Goal: Find specific page/section: Find specific page/section

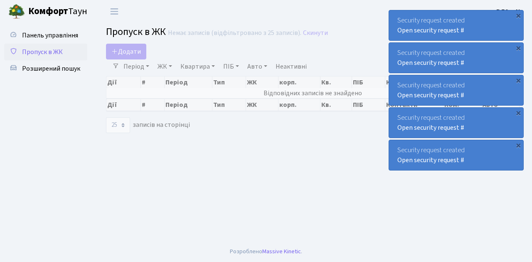
select select "25"
drag, startPoint x: 0, startPoint y: 0, endPoint x: 54, endPoint y: 52, distance: 75.2
click at [54, 52] on span "Пропуск в ЖК" at bounding box center [42, 51] width 41 height 9
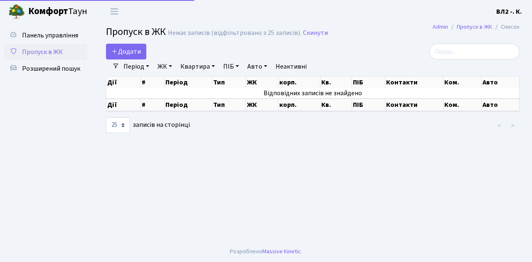
select select "25"
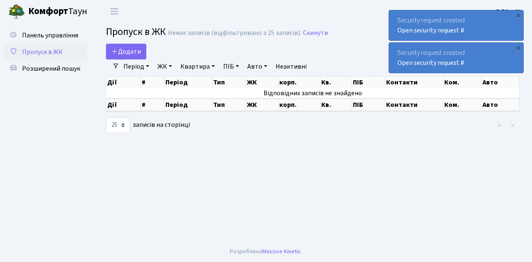
click at [45, 53] on span "Пропуск в ЖК" at bounding box center [42, 51] width 41 height 9
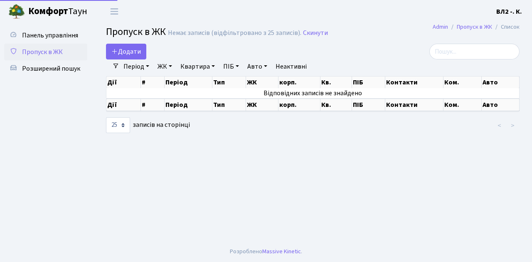
select select "25"
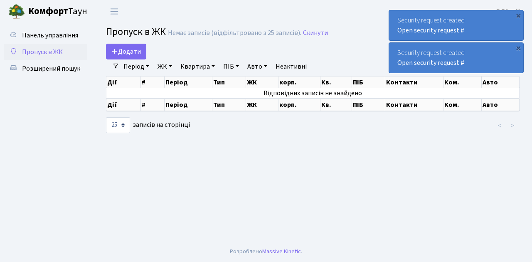
click at [49, 53] on span "Пропуск в ЖК" at bounding box center [42, 51] width 41 height 9
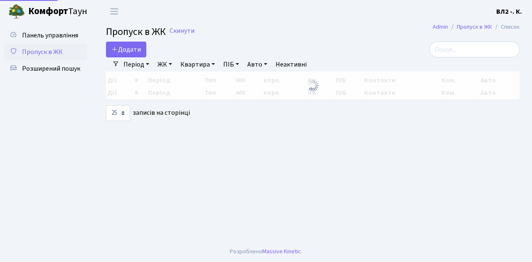
select select "25"
